Goal: Task Accomplishment & Management: Manage account settings

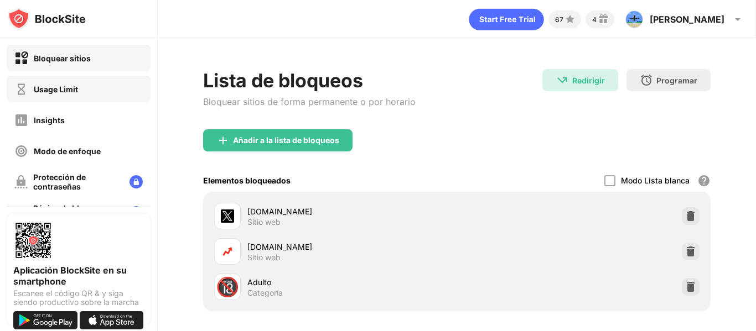
click at [78, 91] on div "Usage Limit" at bounding box center [56, 89] width 44 height 9
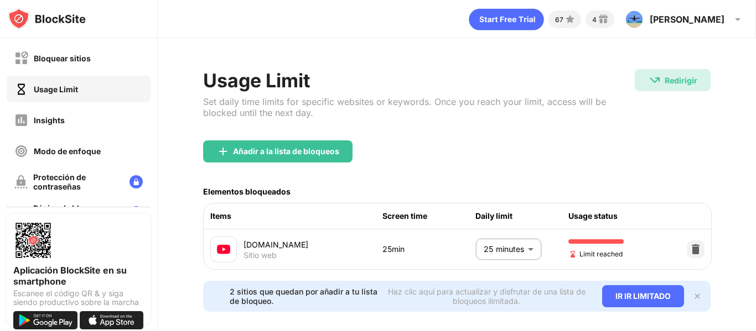
click at [477, 249] on body "Bloquear sitios Usage Limit Insights Modo de enfoque Protección de contraseñas …" at bounding box center [378, 165] width 756 height 331
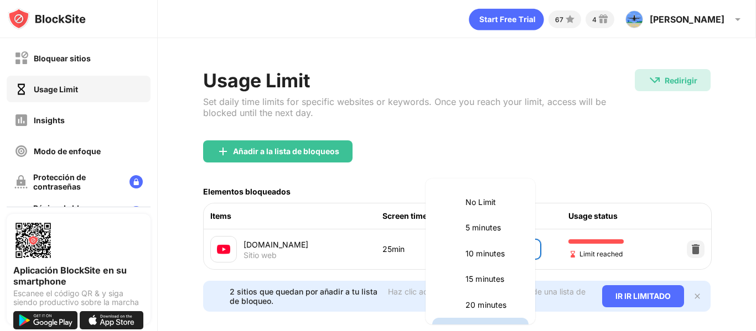
scroll to position [19, 0]
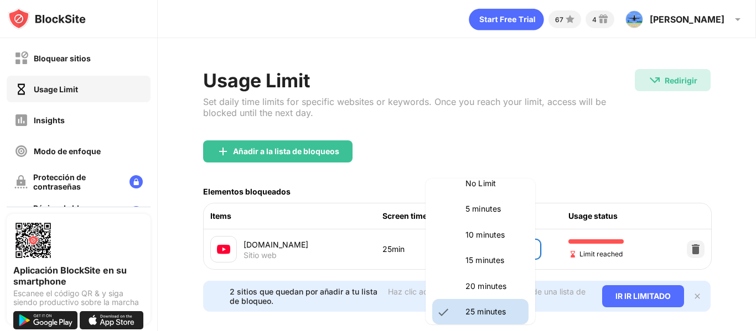
click at [452, 285] on li "20 minutes" at bounding box center [480, 286] width 96 height 25
type input "**"
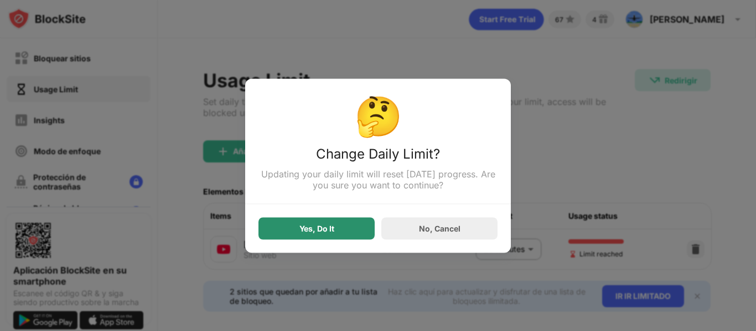
click at [339, 236] on div "Yes, Do It" at bounding box center [316, 228] width 116 height 22
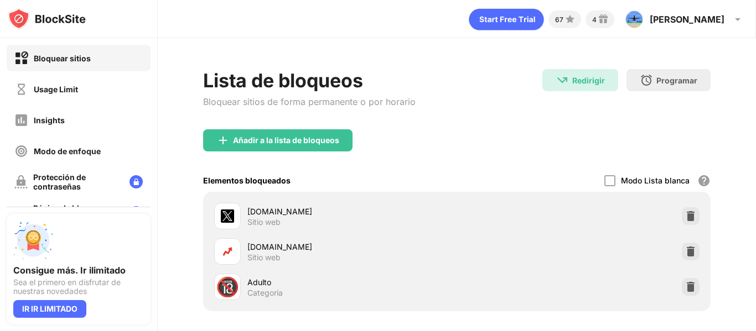
click at [79, 92] on div "Usage Limit" at bounding box center [79, 89] width 144 height 27
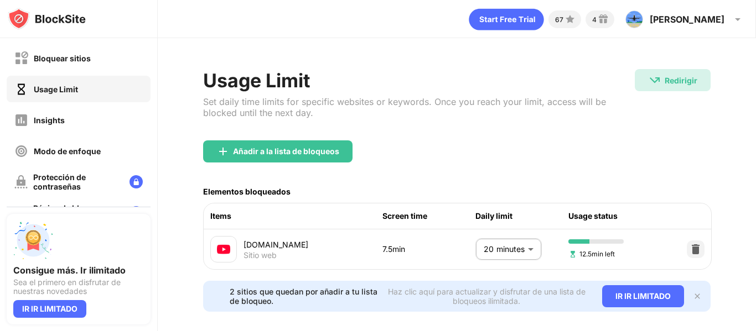
click at [506, 247] on body "Bloquear sitios Usage Limit Insights Modo de enfoque Protección de contraseñas …" at bounding box center [378, 165] width 756 height 331
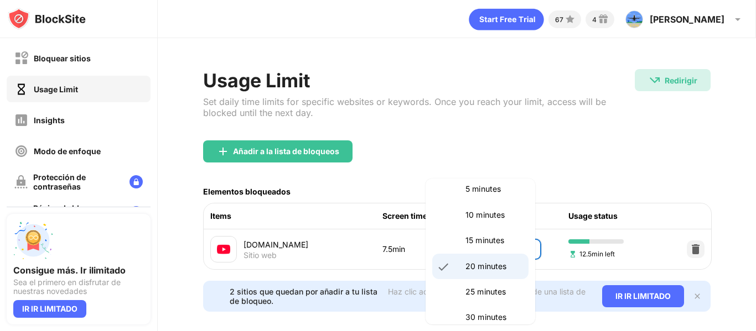
scroll to position [39, 0]
click at [463, 294] on li "25 minutes" at bounding box center [480, 291] width 96 height 25
type input "**"
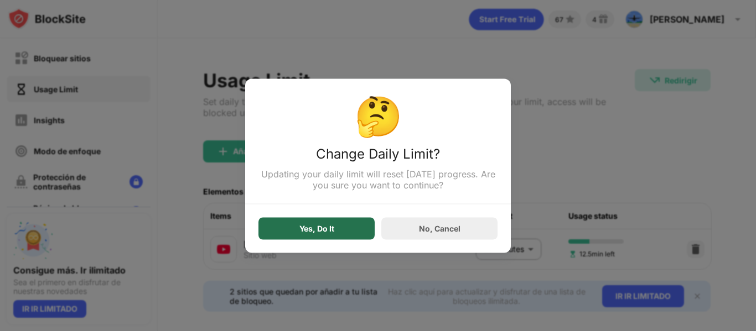
click at [341, 231] on div "Yes, Do It" at bounding box center [316, 228] width 116 height 22
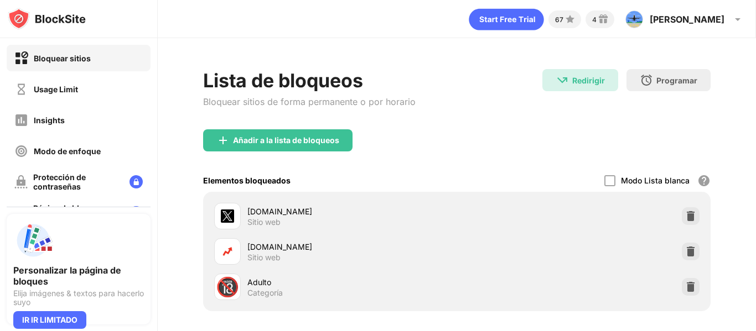
click at [75, 93] on div "Usage Limit" at bounding box center [56, 89] width 44 height 9
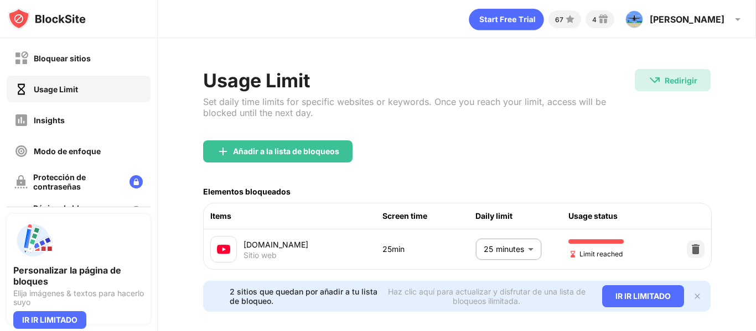
click at [481, 242] on body "Bloquear sitios Usage Limit Insights Modo de enfoque Protección de contraseñas …" at bounding box center [378, 165] width 756 height 331
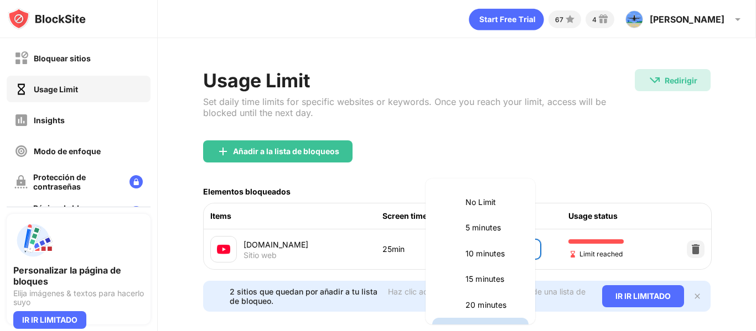
scroll to position [19, 0]
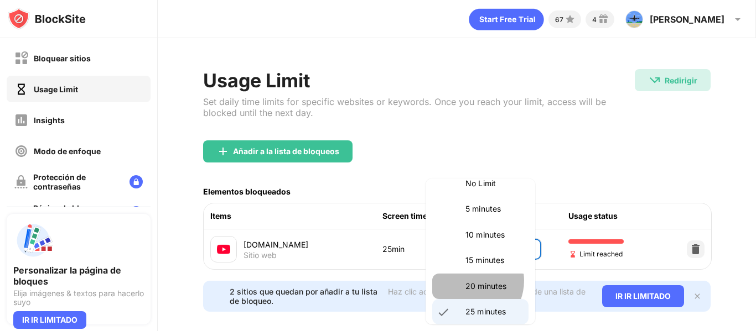
click at [469, 281] on p "20 minutes" at bounding box center [493, 286] width 56 height 12
type input "**"
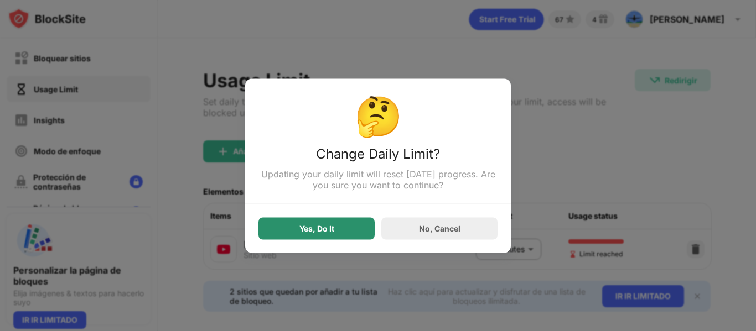
click at [336, 232] on div "Yes, Do It" at bounding box center [316, 228] width 116 height 22
